Goal: Task Accomplishment & Management: Use online tool/utility

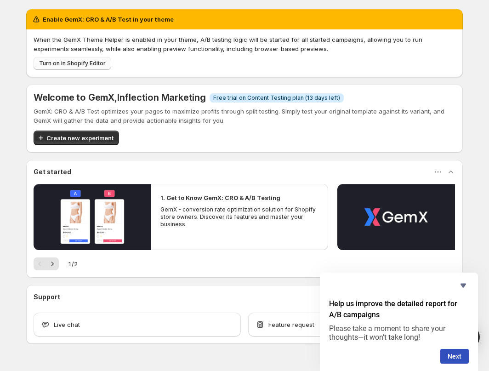
click at [99, 62] on span "Turn on in Shopify Editor" at bounding box center [72, 63] width 67 height 7
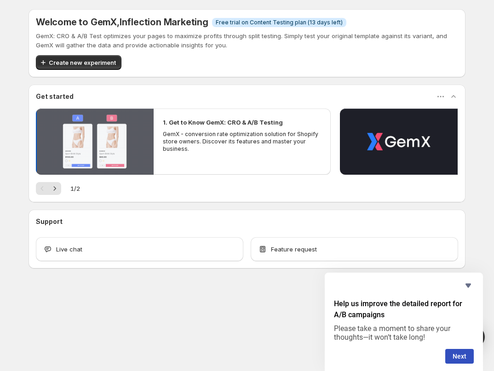
click at [144, 162] on button "Play video" at bounding box center [95, 141] width 118 height 66
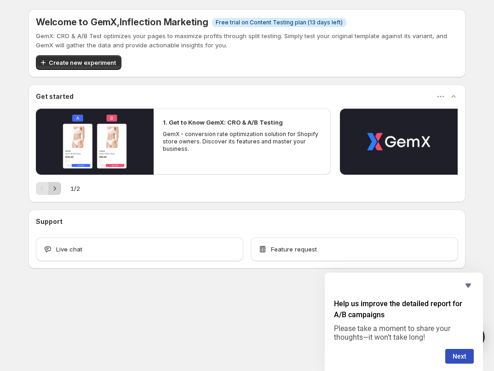
click at [56, 187] on icon "Next" at bounding box center [54, 188] width 9 height 9
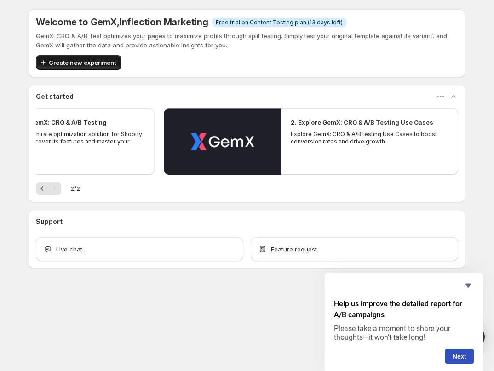
click at [93, 63] on span "Create new experiment" at bounding box center [82, 62] width 67 height 9
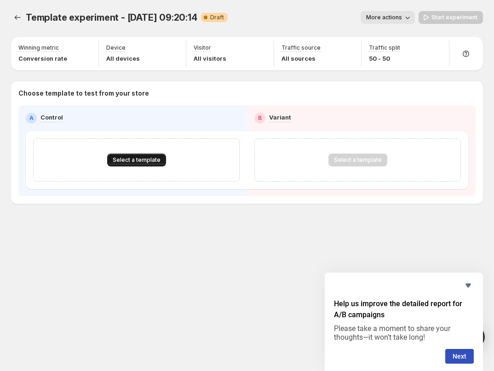
click at [125, 161] on span "Select a template" at bounding box center [137, 159] width 48 height 7
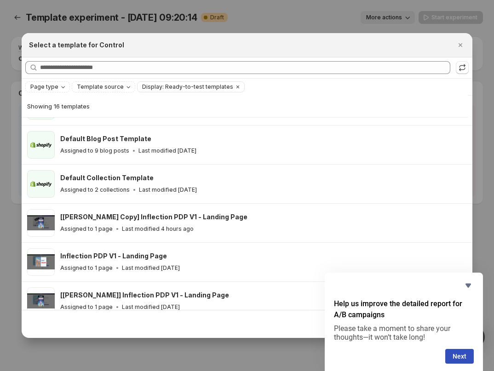
scroll to position [111, 0]
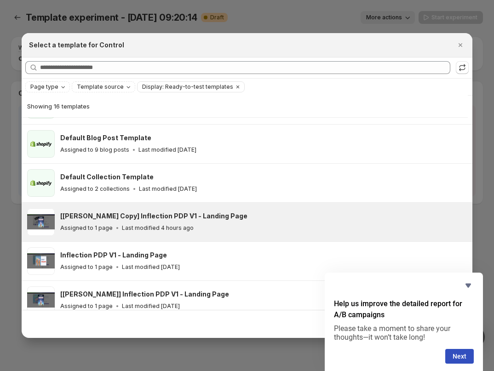
click at [165, 219] on div "[[PERSON_NAME] Copy] Inflection PDP V1 - Landing Page Assigned to 1 page Last m…" at bounding box center [261, 221] width 403 height 21
click at [465, 285] on icon "Hide survey" at bounding box center [467, 285] width 11 height 11
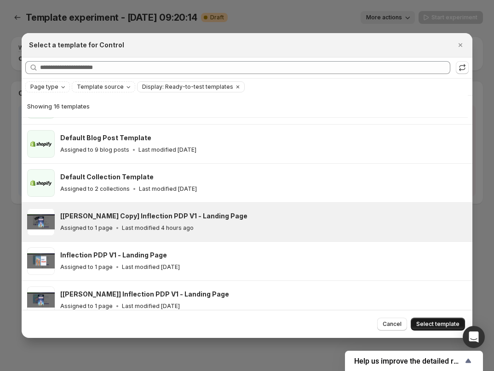
click at [448, 324] on span "Select template" at bounding box center [437, 323] width 43 height 7
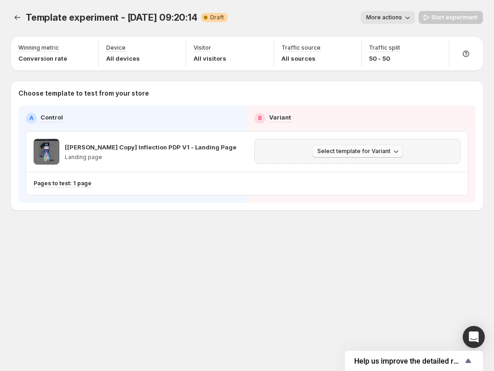
click at [362, 152] on span "Select template for Variant" at bounding box center [353, 151] width 73 height 7
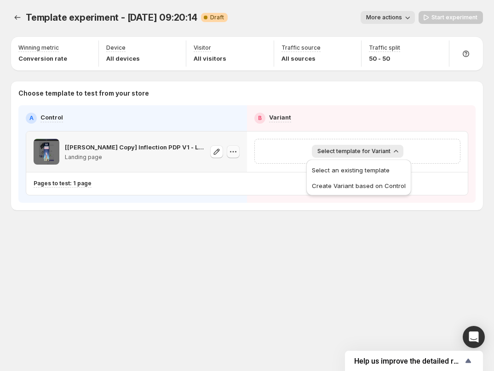
click at [233, 150] on icon "button" at bounding box center [232, 151] width 9 height 9
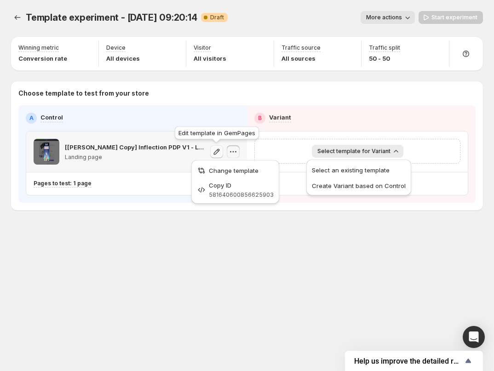
click at [216, 152] on icon "button" at bounding box center [216, 151] width 9 height 9
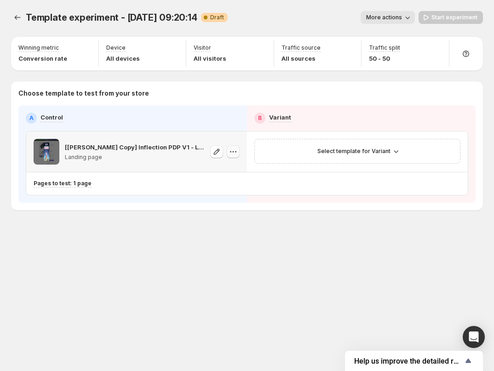
click at [233, 148] on icon "button" at bounding box center [232, 151] width 9 height 9
click at [236, 171] on span "Change template" at bounding box center [234, 170] width 50 height 7
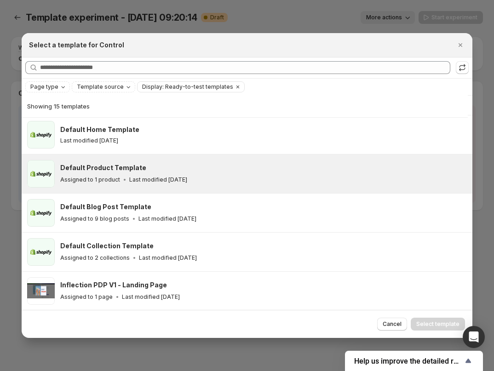
scroll to position [0, 0]
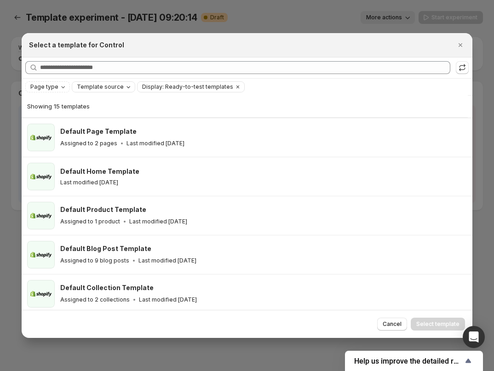
click at [102, 85] on span "Template source" at bounding box center [100, 86] width 47 height 7
click at [196, 99] on div "Showing 12 templates" at bounding box center [244, 106] width 435 height 22
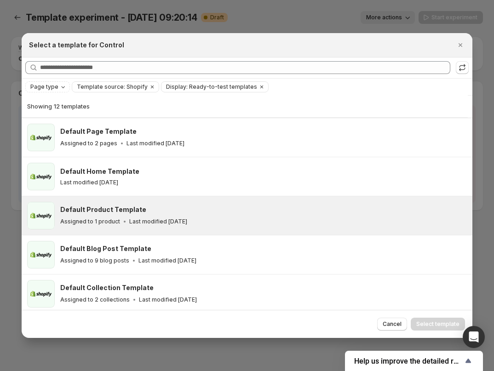
click at [171, 218] on p "Last modified [DATE]" at bounding box center [158, 221] width 58 height 7
click at [428, 325] on span "Select template" at bounding box center [437, 323] width 43 height 7
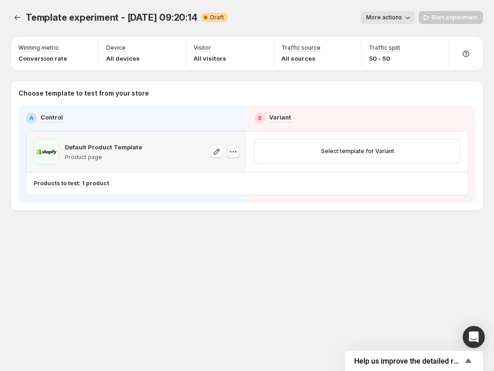
click at [230, 149] on icon "button" at bounding box center [232, 151] width 9 height 9
click at [203, 288] on div "Template experiment - [DATE] 09:20:14. This page is ready Template experiment -…" at bounding box center [247, 185] width 494 height 371
click at [221, 152] on icon "button" at bounding box center [216, 151] width 9 height 9
click at [231, 153] on icon "button" at bounding box center [232, 151] width 9 height 9
click at [237, 170] on span "Change template" at bounding box center [234, 170] width 50 height 7
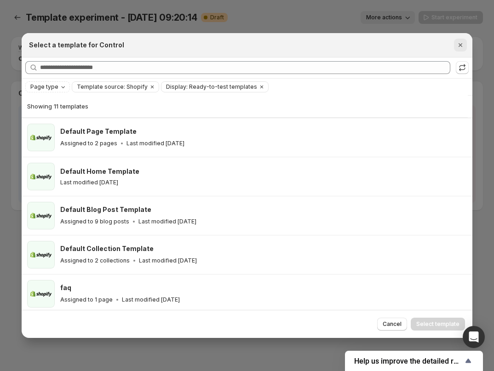
click at [458, 47] on icon "Close" at bounding box center [460, 45] width 4 height 4
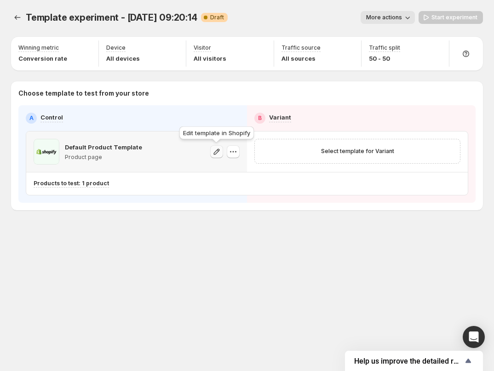
click at [214, 152] on icon "button" at bounding box center [216, 151] width 9 height 9
click at [330, 149] on span "Select template for Variant" at bounding box center [357, 151] width 73 height 7
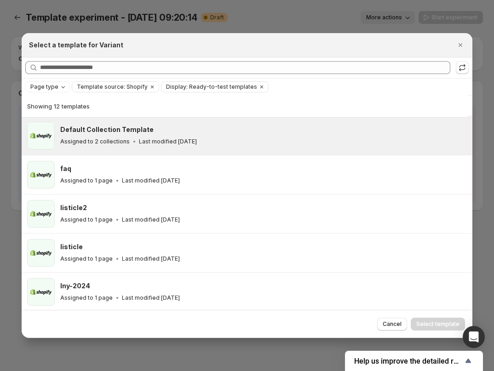
scroll to position [119, 0]
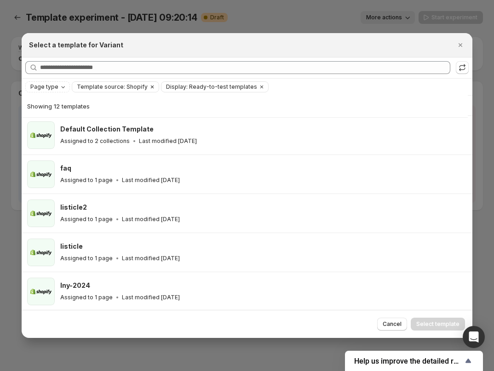
click at [140, 90] on span "Template source: Shopify" at bounding box center [112, 86] width 71 height 7
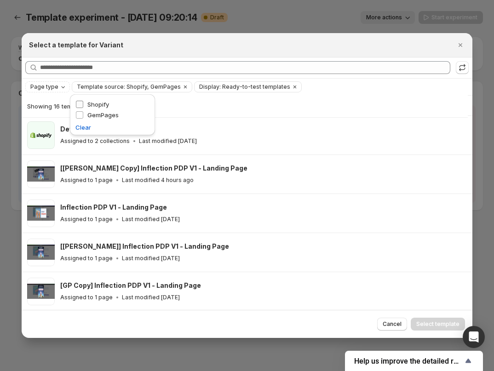
click at [80, 108] on span at bounding box center [79, 104] width 8 height 8
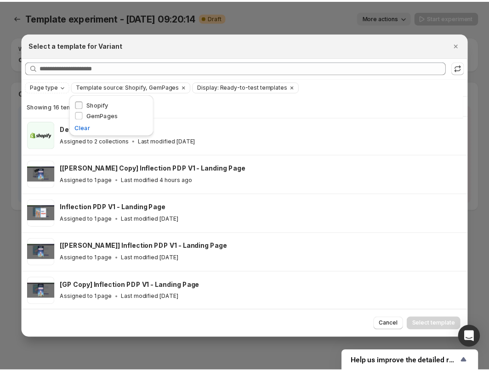
scroll to position [0, 0]
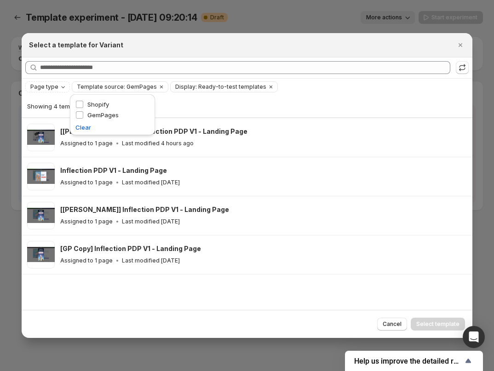
click at [260, 100] on div "Showing 4 templates" at bounding box center [246, 106] width 439 height 22
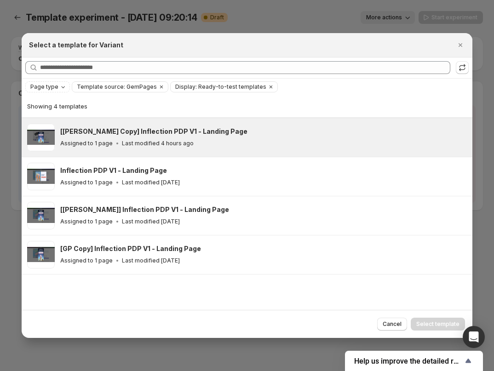
click at [225, 125] on div "[[PERSON_NAME] Copy] Inflection PDP V1 - Landing Page Assigned to 1 page Last m…" at bounding box center [263, 138] width 406 height 28
click at [437, 323] on span "Select template" at bounding box center [437, 323] width 43 height 7
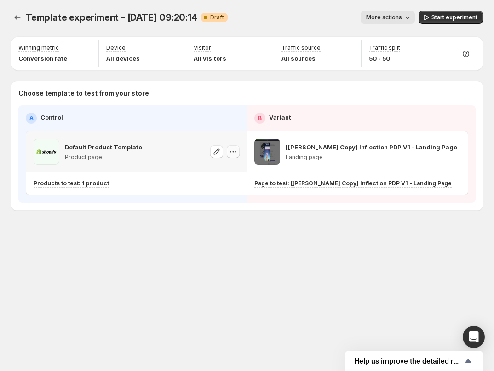
click at [233, 153] on icon "button" at bounding box center [232, 151] width 9 height 9
click at [78, 19] on span "Template experiment - [DATE] 09:20:14" at bounding box center [111, 17] width 171 height 11
click at [369, 11] on button "More actions" at bounding box center [387, 17] width 54 height 13
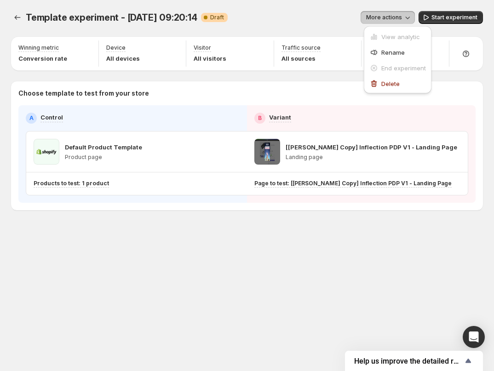
click at [369, 11] on button "More actions" at bounding box center [387, 17] width 54 height 13
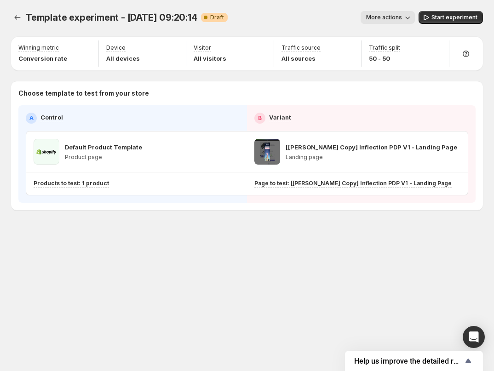
click at [369, 11] on button "More actions" at bounding box center [387, 17] width 54 height 13
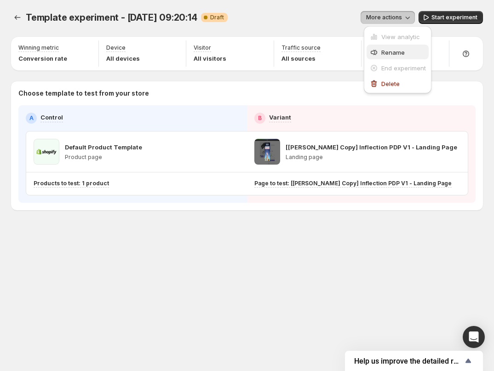
click at [380, 47] on button "Rename" at bounding box center [397, 52] width 62 height 15
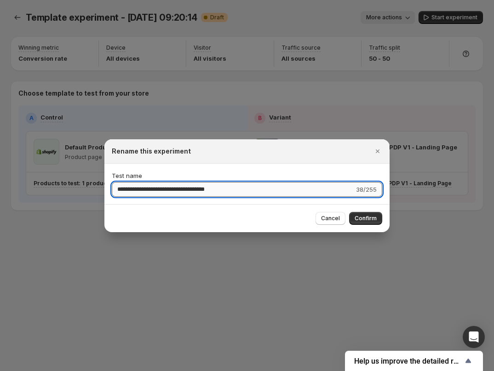
click at [231, 189] on input "**********" at bounding box center [233, 189] width 242 height 15
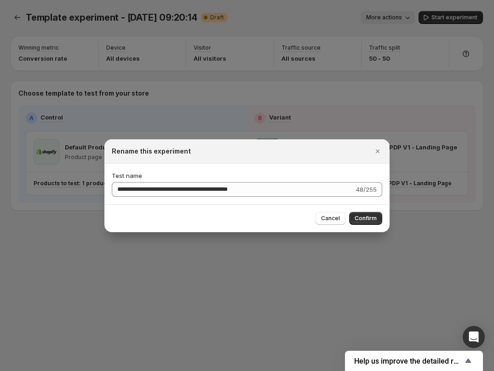
click at [240, 214] on div "Cancel Confirm" at bounding box center [247, 218] width 270 height 13
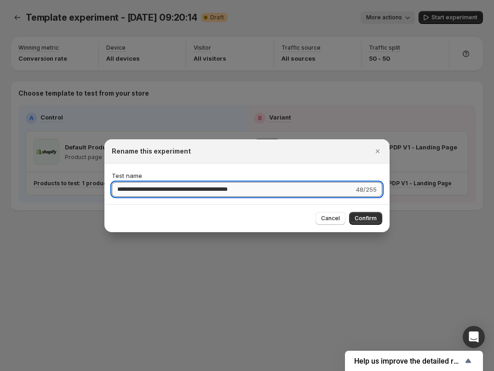
click at [233, 189] on input "**********" at bounding box center [233, 189] width 242 height 15
type input "**********"
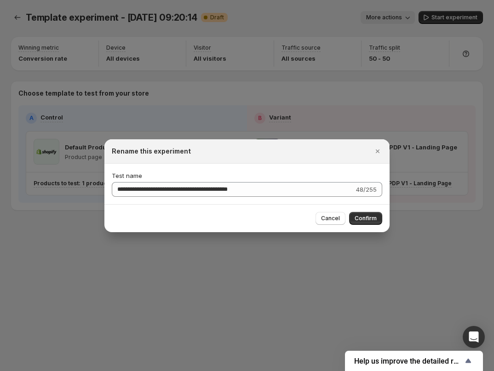
click at [238, 200] on div "**********" at bounding box center [246, 184] width 285 height 40
click at [359, 216] on span "Confirm" at bounding box center [365, 218] width 22 height 7
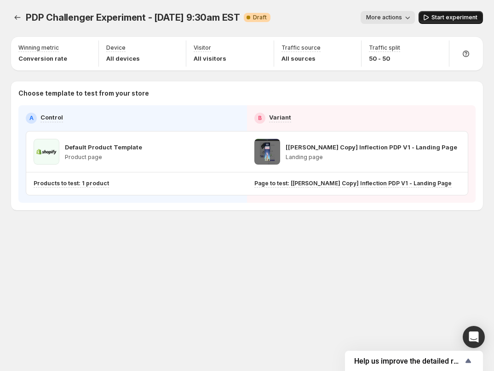
click at [443, 23] on button "Start experiment" at bounding box center [450, 17] width 64 height 13
click at [13, 16] on icon "Experiments" at bounding box center [17, 17] width 9 height 9
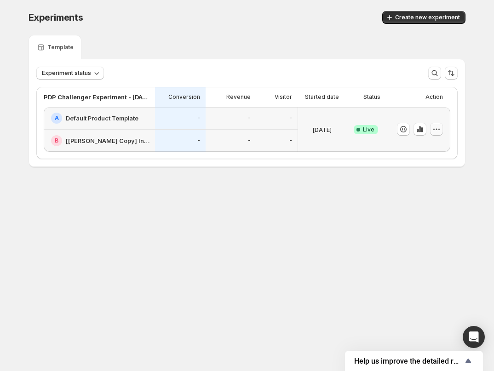
click at [435, 129] on icon "button" at bounding box center [436, 129] width 9 height 9
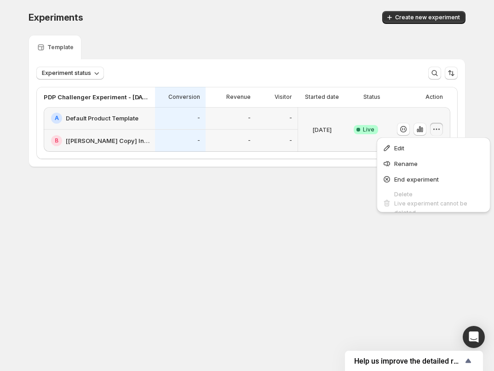
click at [121, 114] on h2 "Default Product Template" at bounding box center [102, 118] width 73 height 9
